Goal: Task Accomplishment & Management: Manage account settings

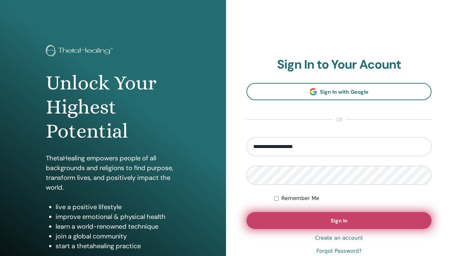
type input "**********"
click at [297, 221] on button "Sign In" at bounding box center [338, 220] width 185 height 17
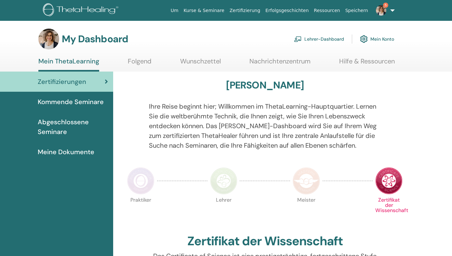
click at [385, 10] on img at bounding box center [381, 10] width 10 height 10
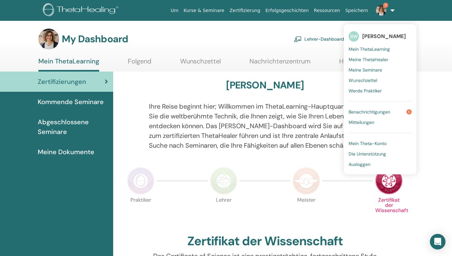
click at [372, 110] on span "Benachrichtigungen" at bounding box center [369, 112] width 42 height 6
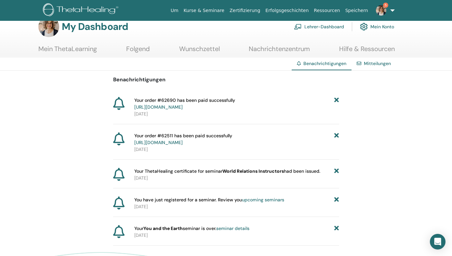
scroll to position [15, 0]
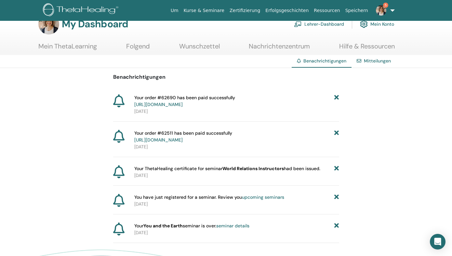
click at [338, 97] on icon at bounding box center [336, 101] width 5 height 14
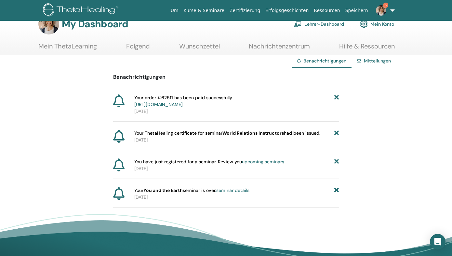
click at [336, 97] on icon at bounding box center [336, 101] width 5 height 14
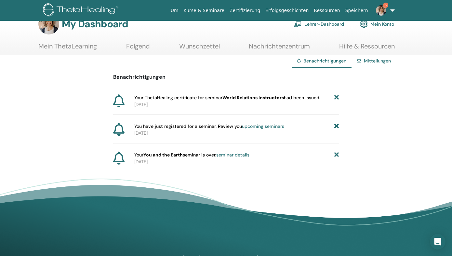
click at [337, 156] on icon at bounding box center [336, 154] width 5 height 7
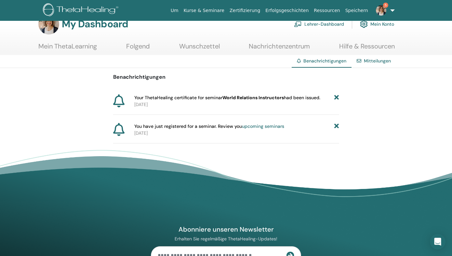
click at [336, 127] on icon at bounding box center [336, 126] width 5 height 7
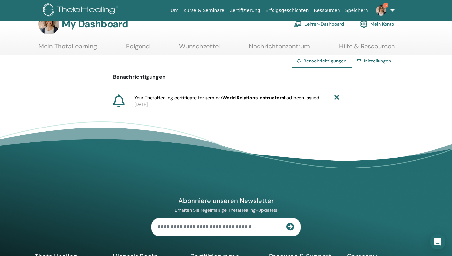
click at [337, 97] on icon at bounding box center [336, 97] width 5 height 7
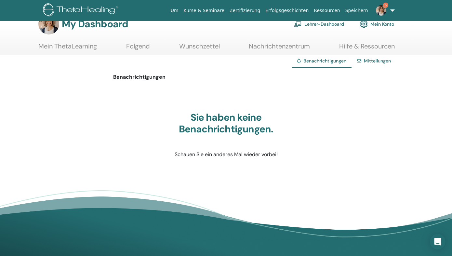
scroll to position [0, 0]
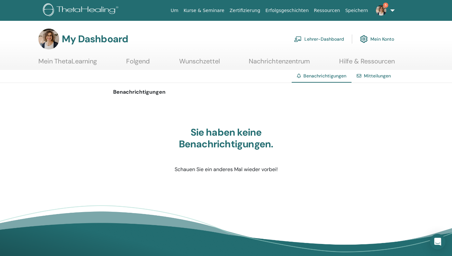
click at [327, 40] on link "Lehrer-Dashboard" at bounding box center [319, 39] width 50 height 14
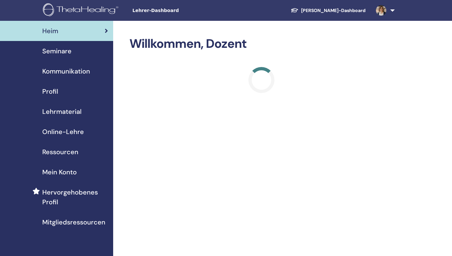
click at [64, 52] on span "Seminare" at bounding box center [56, 51] width 29 height 10
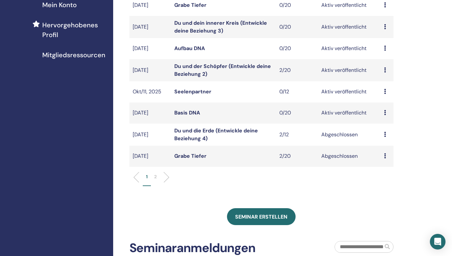
scroll to position [166, 0]
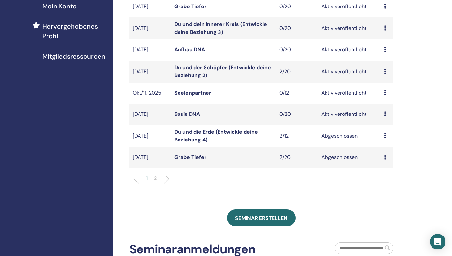
click at [384, 114] on td "Vorschau Bearbeiten Teilnehmer Absagen" at bounding box center [387, 114] width 13 height 21
click at [385, 114] on icon at bounding box center [385, 113] width 2 height 5
click at [382, 149] on p "Absagen" at bounding box center [385, 149] width 26 height 8
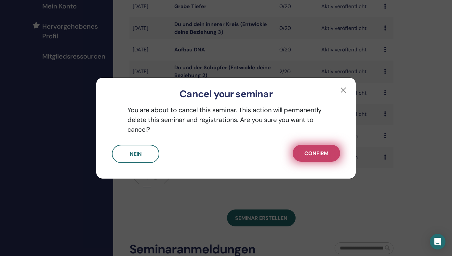
click at [317, 148] on button "Confirm" at bounding box center [315, 153] width 47 height 17
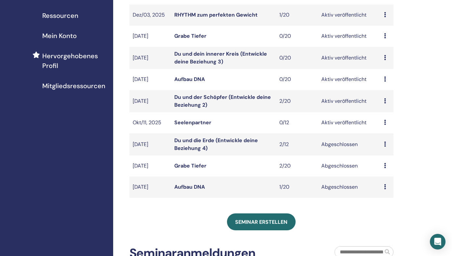
scroll to position [137, 0]
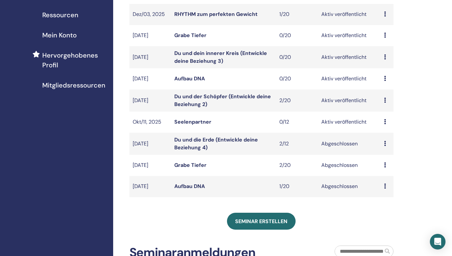
click at [384, 100] on icon at bounding box center [385, 99] width 2 height 5
click at [379, 126] on link "Teilnehmer" at bounding box center [384, 125] width 26 height 7
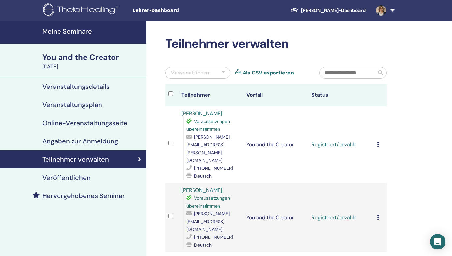
click at [76, 33] on h4 "Meine Seminare" at bounding box center [92, 31] width 100 height 8
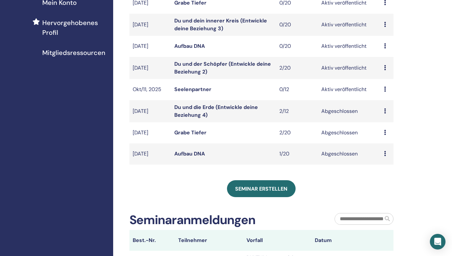
scroll to position [168, 0]
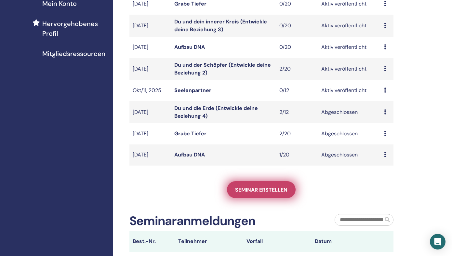
click at [266, 191] on span "Seminar erstellen" at bounding box center [261, 189] width 52 height 7
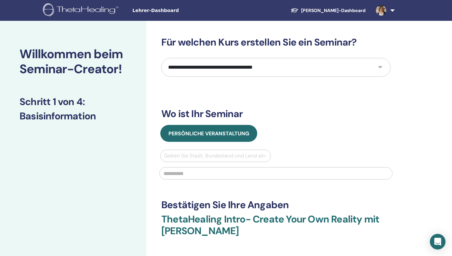
select select "**"
click option "**********" at bounding box center [0, 0] width 0 height 0
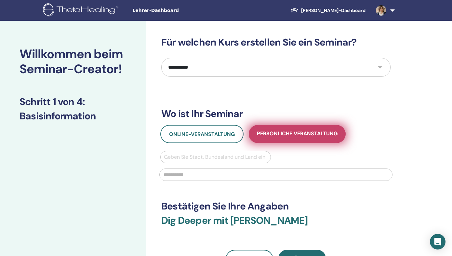
click at [287, 133] on span "Persönliche Veranstaltung" at bounding box center [297, 134] width 81 height 8
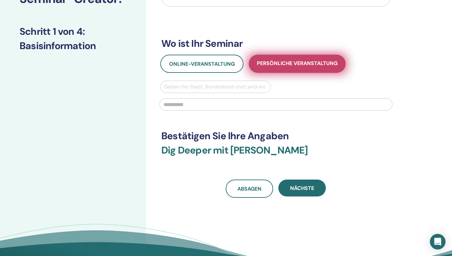
scroll to position [75, 0]
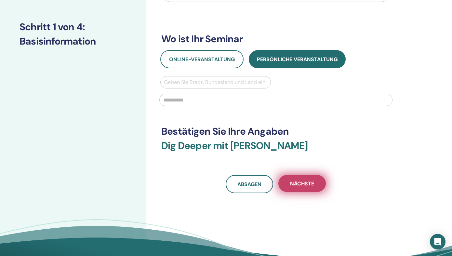
click at [297, 186] on span "Nächste" at bounding box center [302, 183] width 24 height 7
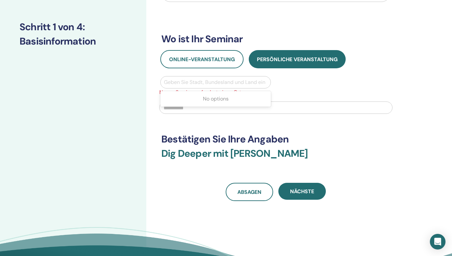
click at [176, 82] on div at bounding box center [215, 82] width 103 height 9
type input "**********"
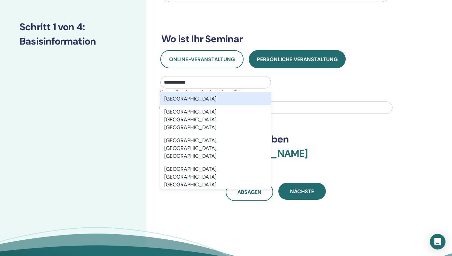
click at [184, 98] on div "Switzerland" at bounding box center [215, 98] width 110 height 13
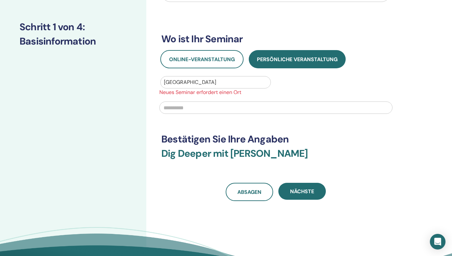
click at [209, 117] on div at bounding box center [275, 106] width 241 height 21
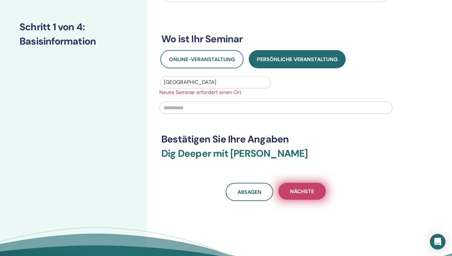
click at [300, 191] on span "Nächste" at bounding box center [302, 191] width 24 height 7
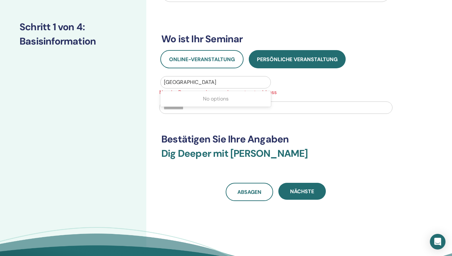
click at [196, 82] on div at bounding box center [215, 82] width 103 height 9
type input "*********"
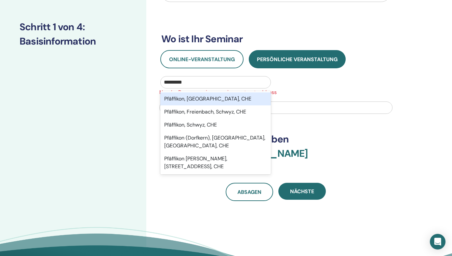
click at [193, 99] on div "Pfäffikon, Zürich, CHE" at bounding box center [215, 98] width 110 height 13
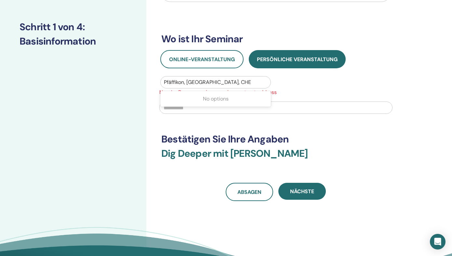
click at [164, 82] on input "text" at bounding box center [164, 82] width 1 height 8
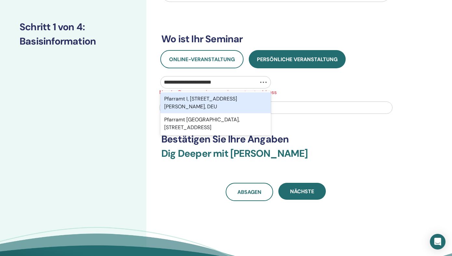
type input "**********"
click at [195, 98] on div "Nelkenstrasse, 8330, Pfäffikon, Zürich, CHE" at bounding box center [215, 102] width 110 height 21
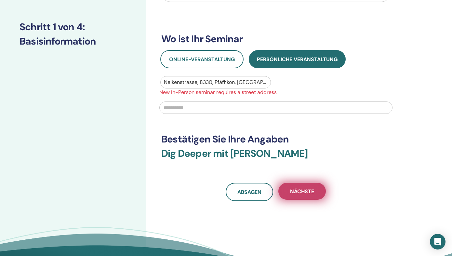
click at [304, 193] on span "Nächste" at bounding box center [302, 191] width 24 height 7
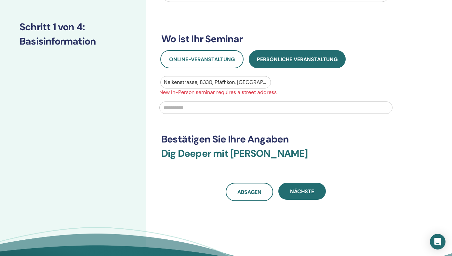
click at [196, 83] on div at bounding box center [215, 82] width 103 height 9
click at [198, 82] on div at bounding box center [215, 82] width 103 height 9
click at [197, 82] on div at bounding box center [215, 82] width 103 height 9
click at [200, 81] on div at bounding box center [215, 82] width 103 height 9
click at [300, 200] on div "Nächste" at bounding box center [301, 192] width 47 height 18
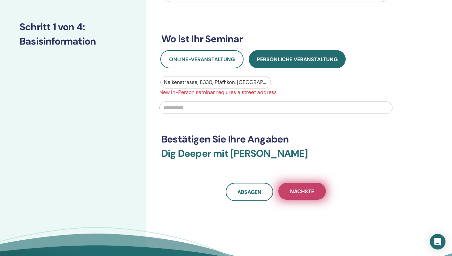
click at [301, 192] on span "Nächste" at bounding box center [302, 191] width 24 height 7
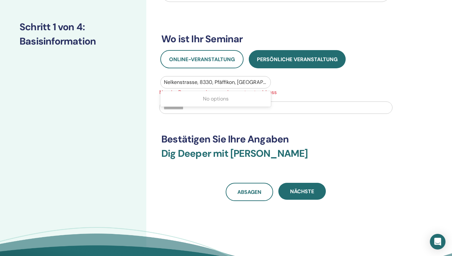
click at [162, 83] on div "Nelkenstrasse, 8330, Pfäffikon, Zürich, CHE" at bounding box center [216, 82] width 110 height 12
drag, startPoint x: 162, startPoint y: 83, endPoint x: 263, endPoint y: 75, distance: 100.7
click at [263, 75] on div "Online-Veranstaltung Persönliche Veranstaltung Select is focused ,type to refin…" at bounding box center [275, 84] width 239 height 68
click at [190, 107] on input "text" at bounding box center [275, 107] width 233 height 12
type input "**********"
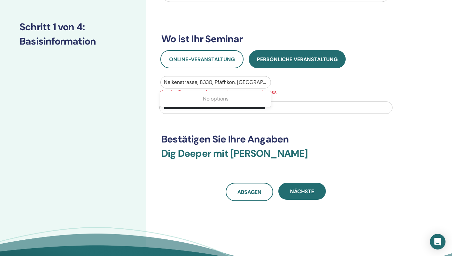
click at [172, 85] on div at bounding box center [215, 82] width 103 height 9
drag, startPoint x: 165, startPoint y: 82, endPoint x: 258, endPoint y: 77, distance: 93.4
click at [165, 78] on input "text" at bounding box center [164, 82] width 1 height 8
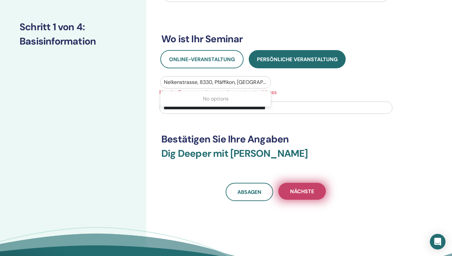
click at [301, 191] on span "Nächste" at bounding box center [302, 191] width 24 height 7
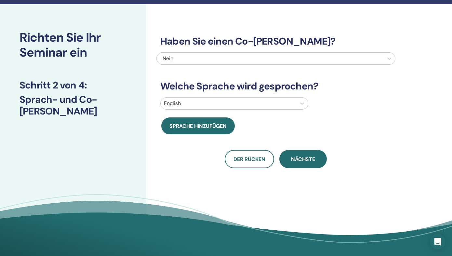
scroll to position [0, 0]
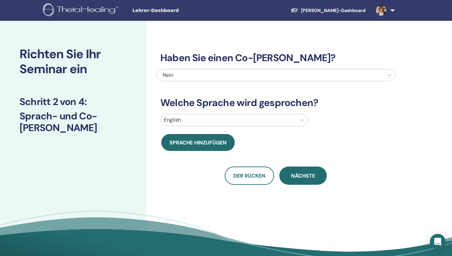
click at [180, 123] on div at bounding box center [228, 119] width 129 height 9
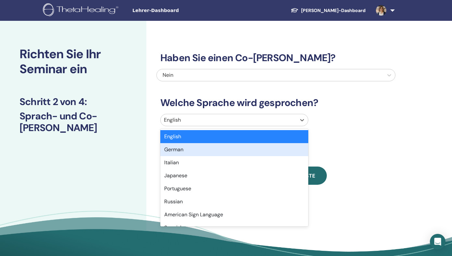
click at [176, 149] on div "German" at bounding box center [234, 149] width 148 height 13
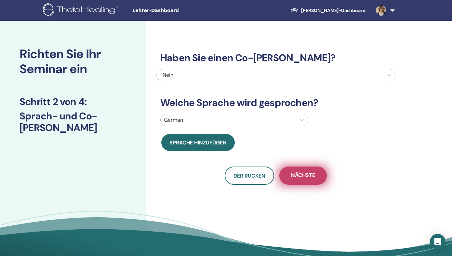
click at [309, 175] on span "Nächste" at bounding box center [303, 176] width 24 height 8
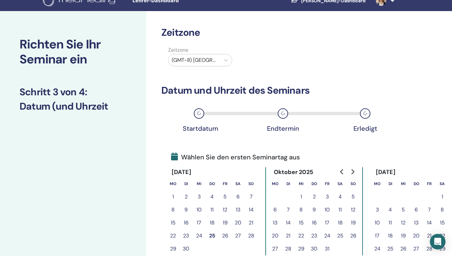
scroll to position [11, 0]
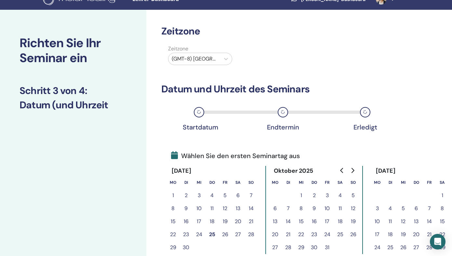
click at [200, 61] on div at bounding box center [194, 58] width 45 height 9
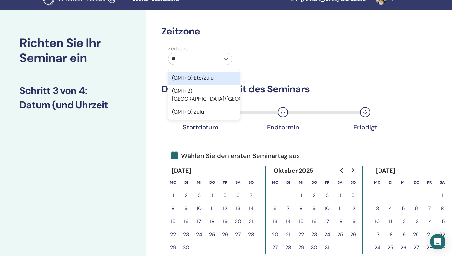
type input "***"
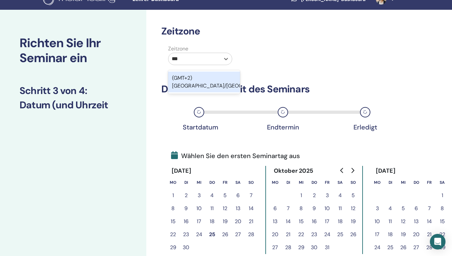
click at [206, 77] on div "(GMT+2) Europe/Zurich" at bounding box center [204, 81] width 72 height 21
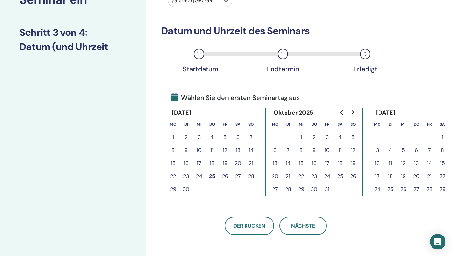
scroll to position [70, 0]
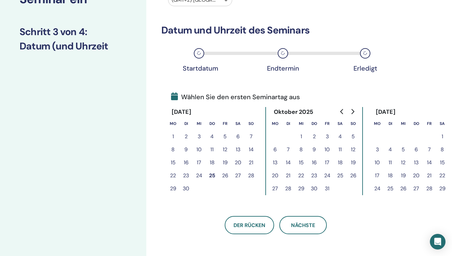
click at [355, 109] on button "Go to next month" at bounding box center [352, 111] width 10 height 13
click at [338, 165] on button "17" at bounding box center [339, 162] width 13 height 13
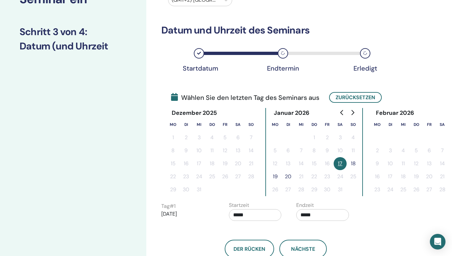
click at [353, 164] on button "18" at bounding box center [352, 163] width 13 height 13
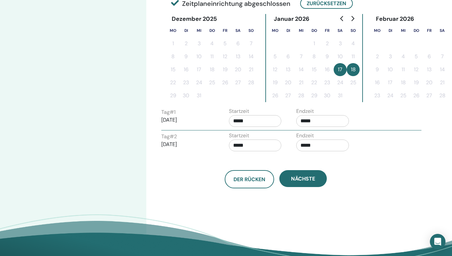
scroll to position [164, 0]
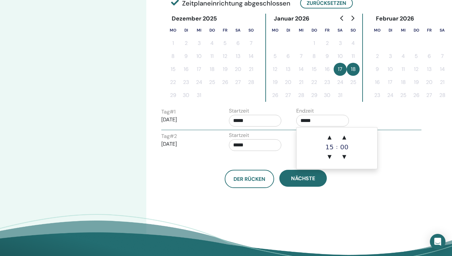
click at [312, 124] on input "*****" at bounding box center [322, 121] width 53 height 12
click at [330, 139] on span "▲" at bounding box center [329, 137] width 13 height 13
type input "*****"
click at [269, 147] on input "*****" at bounding box center [255, 145] width 53 height 12
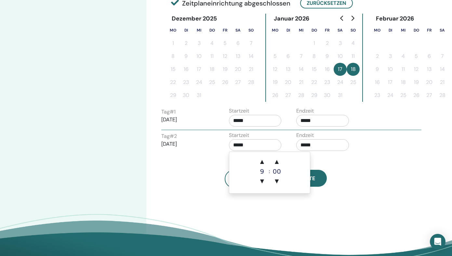
click at [313, 139] on label "Endzeit" at bounding box center [305, 135] width 18 height 8
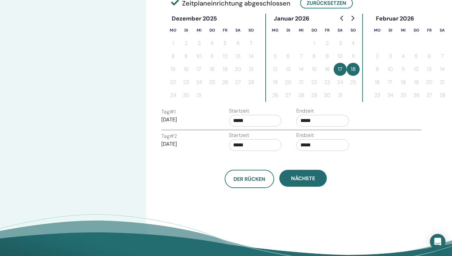
click at [310, 144] on input "*****" at bounding box center [322, 145] width 53 height 12
click at [329, 162] on span "▲" at bounding box center [329, 161] width 13 height 13
type input "*****"
click at [278, 158] on div "Der Rücken Nächste" at bounding box center [275, 171] width 239 height 34
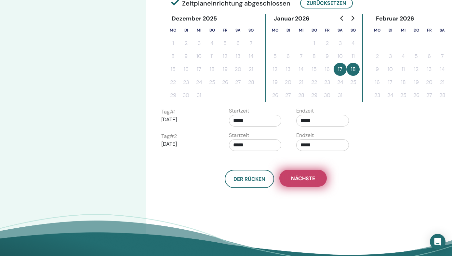
click at [299, 180] on span "Nächste" at bounding box center [303, 178] width 24 height 7
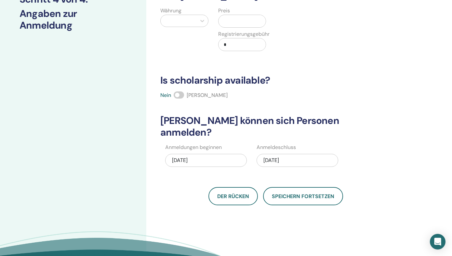
scroll to position [0, 0]
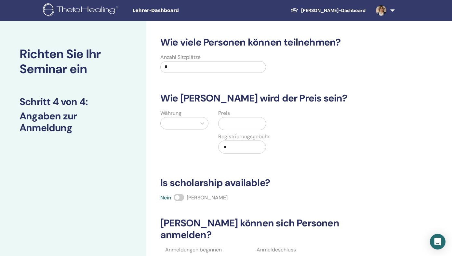
drag, startPoint x: 172, startPoint y: 68, endPoint x: 168, endPoint y: 66, distance: 5.2
click at [168, 66] on input "*" at bounding box center [213, 67] width 106 height 12
type input "**"
click at [177, 123] on div at bounding box center [178, 123] width 29 height 9
type input "*"
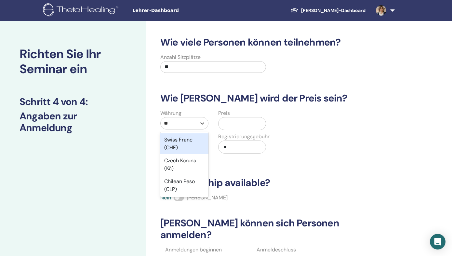
type input "***"
click at [178, 139] on div "Swiss Franc (CHF)" at bounding box center [184, 143] width 48 height 21
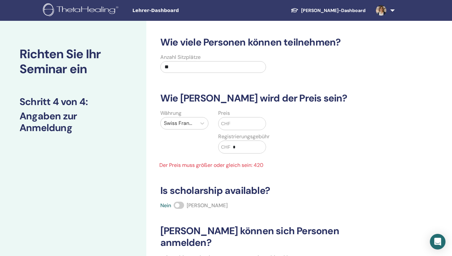
click at [227, 124] on span "CHF" at bounding box center [225, 123] width 9 height 7
click at [237, 123] on input "text" at bounding box center [247, 123] width 35 height 12
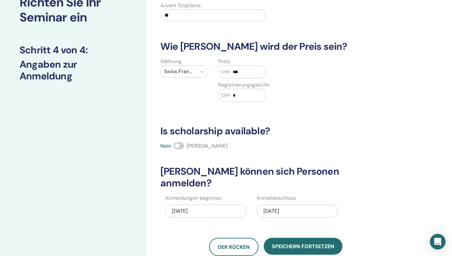
scroll to position [58, 0]
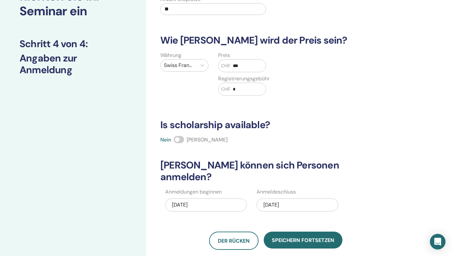
type input "***"
click at [179, 140] on span at bounding box center [179, 139] width 10 height 7
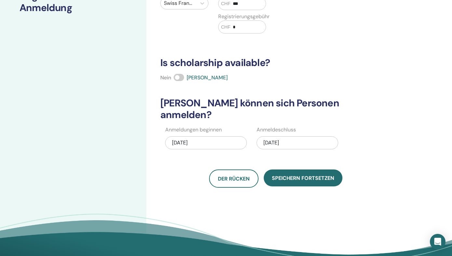
scroll to position [128, 0]
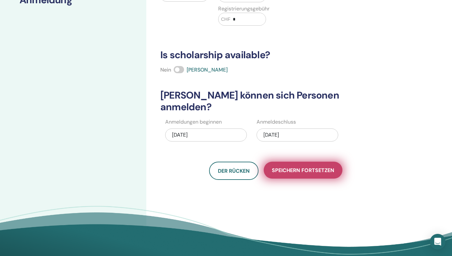
click at [296, 167] on span "Speichern fortsetzen" at bounding box center [303, 170] width 62 height 7
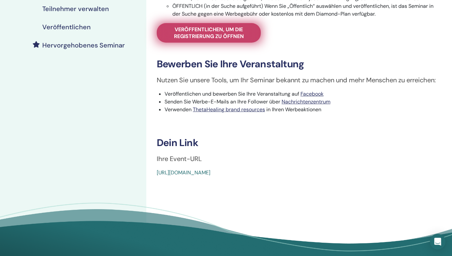
scroll to position [151, 0]
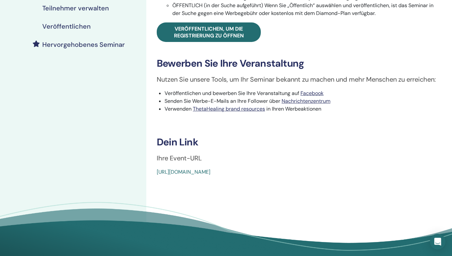
drag, startPoint x: 302, startPoint y: 184, endPoint x: 151, endPoint y: 185, distance: 151.1
click at [151, 176] on div "Dig Deeper Ereignistyp Persönlich Ereignisstatus Nicht veröffentlicht Anmeldung…" at bounding box center [296, 30] width 293 height 291
copy link "https://www.thetahealing.com/seminar-378368-details.html"
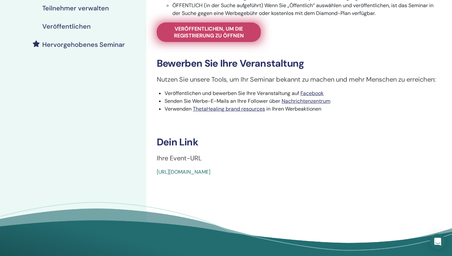
click at [219, 29] on span "Veröffentlichen, um die Registrierung zu öffnen" at bounding box center [209, 32] width 88 height 14
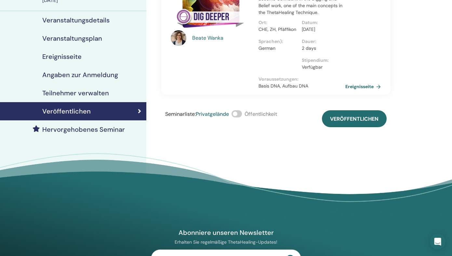
scroll to position [68, 0]
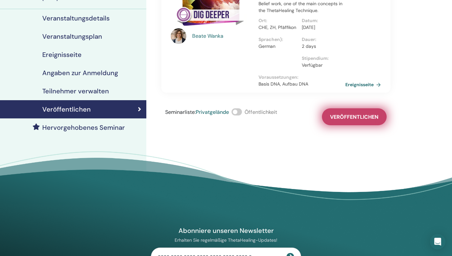
click at [343, 113] on span "Veröffentlichen" at bounding box center [354, 116] width 48 height 7
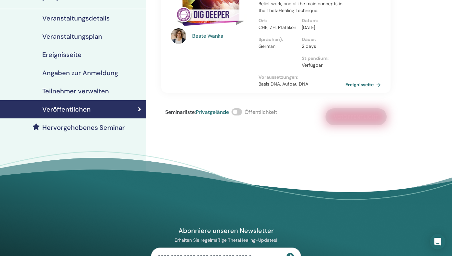
scroll to position [0, 0]
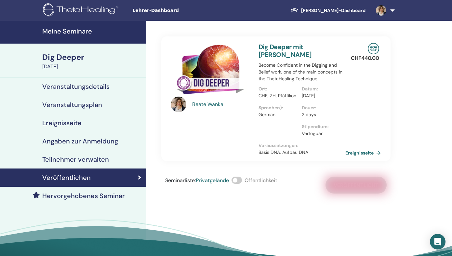
click at [66, 30] on h4 "Meine Seminare" at bounding box center [92, 31] width 100 height 8
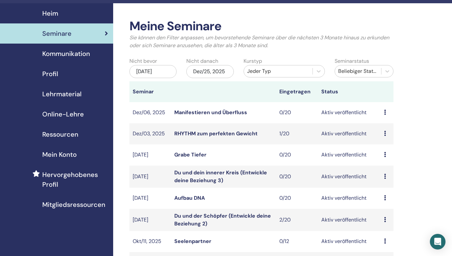
scroll to position [15, 0]
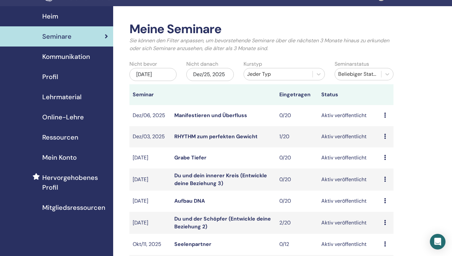
click at [212, 74] on div "Dez/25, 2025" at bounding box center [209, 74] width 47 height 13
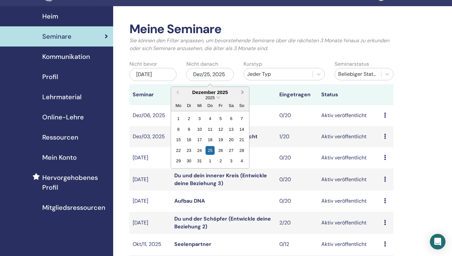
click at [243, 95] on button "Next Month" at bounding box center [243, 92] width 10 height 10
click at [231, 154] on div "24" at bounding box center [231, 150] width 9 height 9
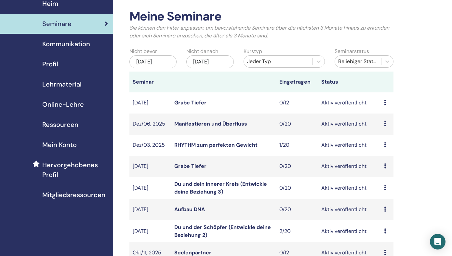
scroll to position [28, 0]
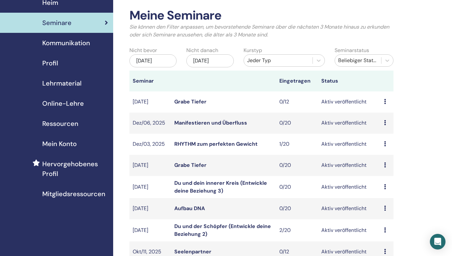
click at [384, 103] on icon at bounding box center [385, 101] width 2 height 5
click at [380, 118] on link "Bearbeiten" at bounding box center [384, 118] width 26 height 7
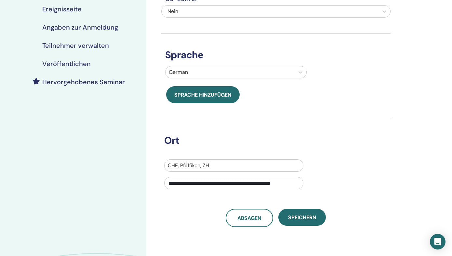
scroll to position [130, 0]
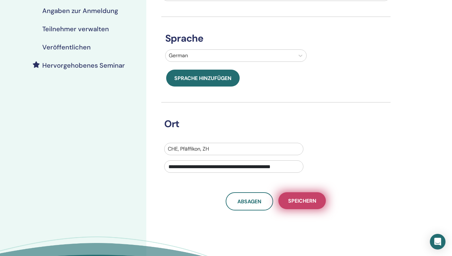
click at [301, 201] on span "Speichern" at bounding box center [302, 200] width 28 height 7
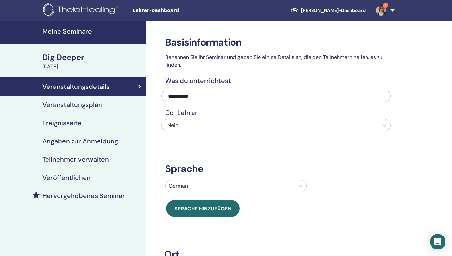
click at [71, 104] on h4 "Veranstaltungsplan" at bounding box center [72, 105] width 60 height 8
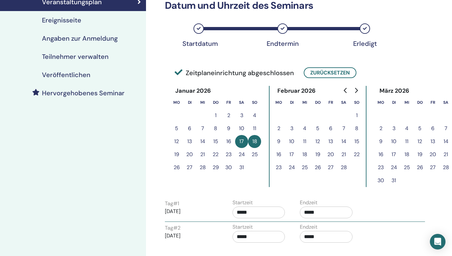
scroll to position [88, 0]
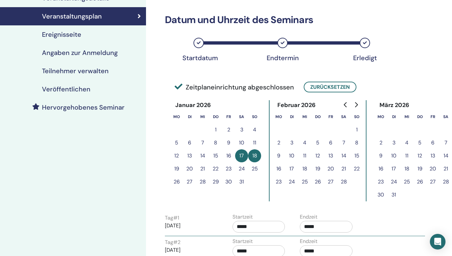
click at [67, 34] on h4 "Ereignisseite" at bounding box center [61, 35] width 39 height 8
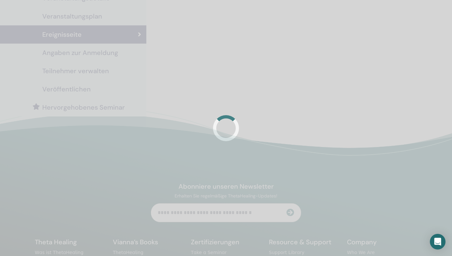
scroll to position [88, 0]
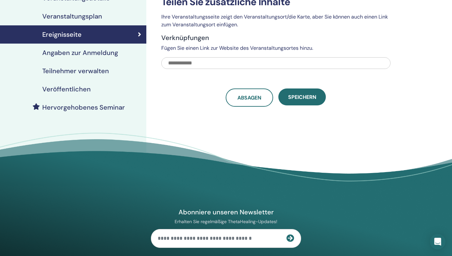
click at [72, 52] on h4 "Angaben zur Anmeldung" at bounding box center [80, 53] width 76 height 8
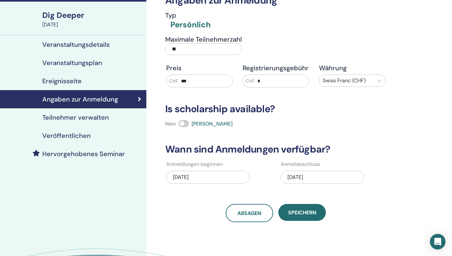
scroll to position [44, 0]
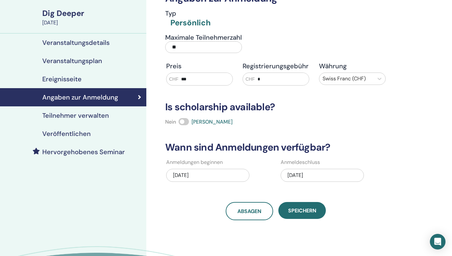
click at [60, 136] on h4 "Veröffentlichen" at bounding box center [66, 134] width 48 height 8
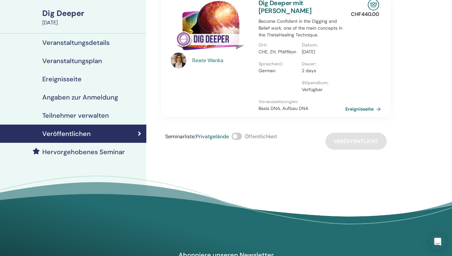
click at [238, 133] on span at bounding box center [236, 136] width 10 height 7
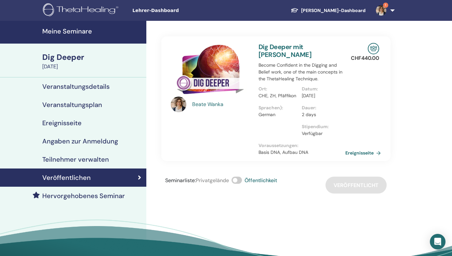
scroll to position [2, 0]
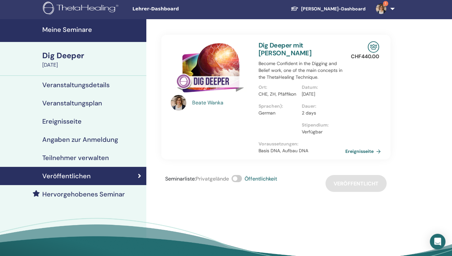
click at [90, 158] on h4 "Teilnehmer verwalten" at bounding box center [75, 158] width 67 height 8
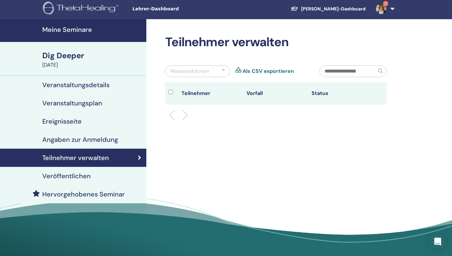
click at [75, 176] on h4 "Veröffentlichen" at bounding box center [66, 176] width 48 height 8
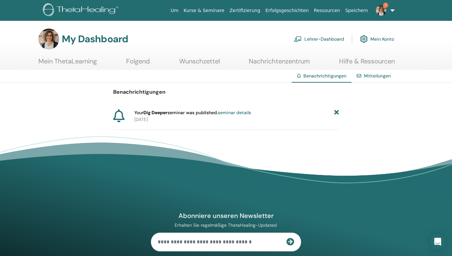
click at [337, 112] on icon at bounding box center [336, 112] width 5 height 7
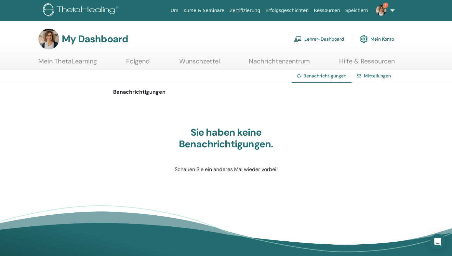
click at [394, 10] on link "1" at bounding box center [383, 10] width 27 height 21
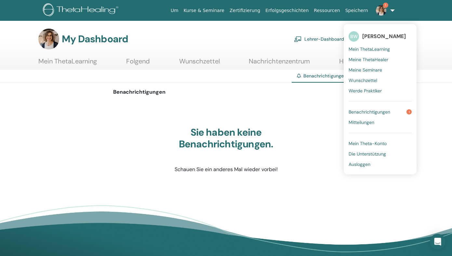
click at [355, 165] on span "Ausloggen" at bounding box center [359, 164] width 22 height 6
